Goal: Find contact information: Obtain details needed to contact an individual or organization

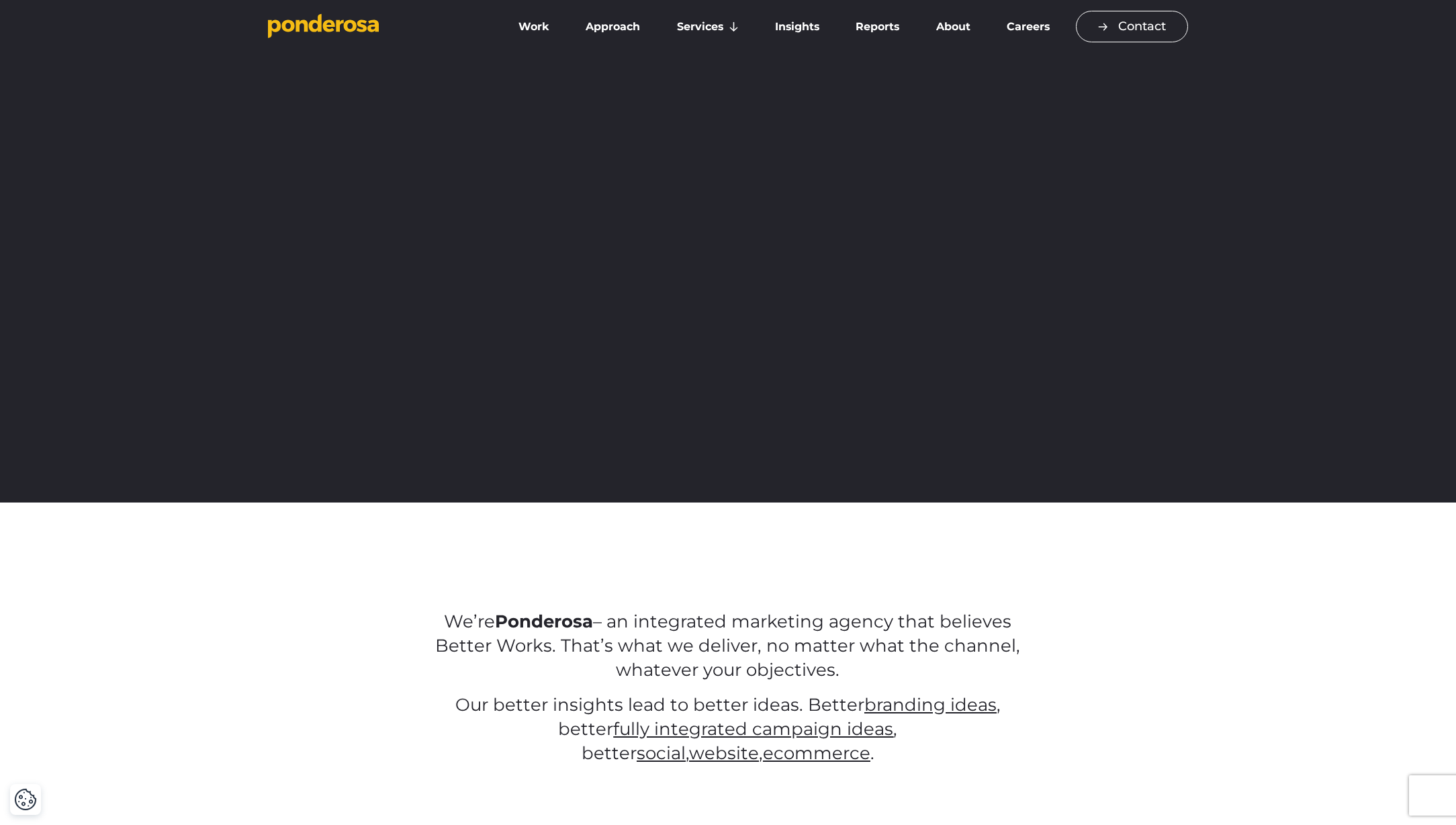
click at [1120, 28] on link "Contact" at bounding box center [1132, 27] width 112 height 31
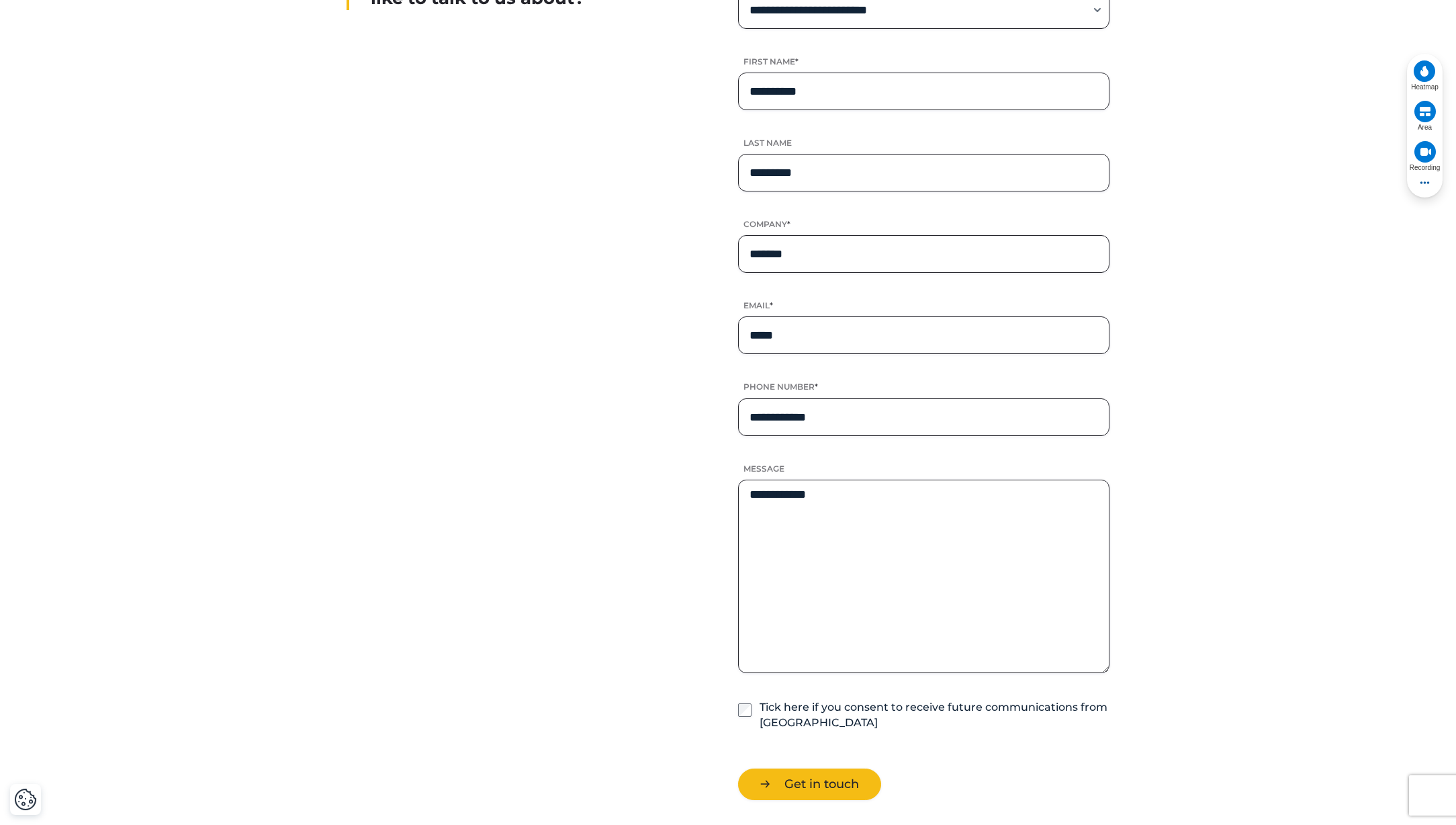
scroll to position [1064, 0]
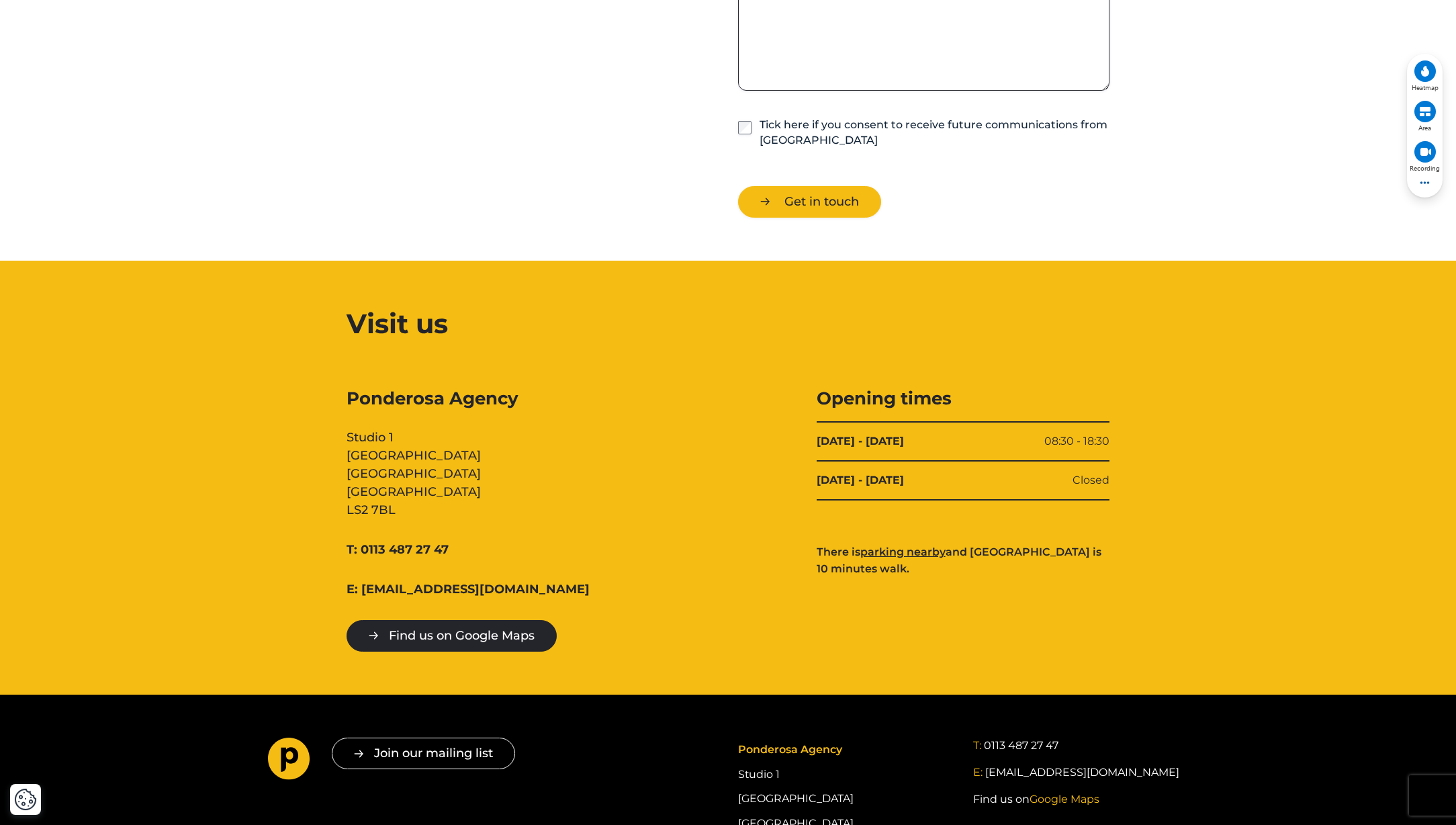
drag, startPoint x: 346, startPoint y: 393, endPoint x: 466, endPoint y: 510, distance: 167.6
click at [466, 510] on div "Ponderosa Agency Studio [STREET_ADDRESS]" at bounding box center [493, 453] width 293 height 133
copy div "Ponderosa Agency Studio [STREET_ADDRESS]"
click at [378, 500] on div "Ponderosa Agency Studio [STREET_ADDRESS]" at bounding box center [493, 453] width 293 height 133
drag, startPoint x: 413, startPoint y: 513, endPoint x: 343, endPoint y: 514, distance: 70.0
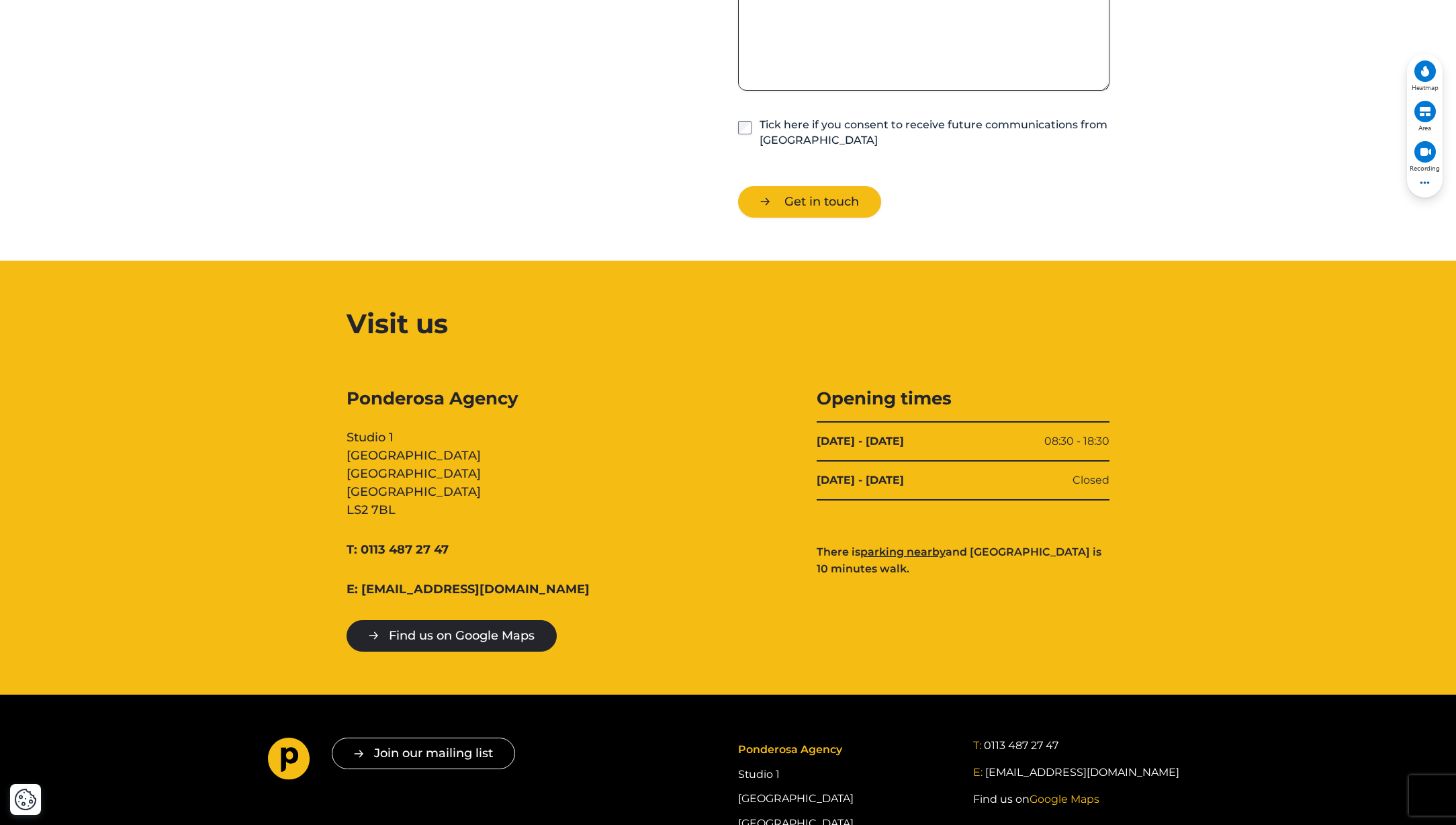
click at [343, 514] on div "Ponderosa Agency Studio [STREET_ADDRESS] T: 0113 487 27 47 E: [EMAIL_ADDRESS][D…" at bounding box center [728, 519] width 940 height 265
copy div "LS2 7BL"
